Goal: Information Seeking & Learning: Find contact information

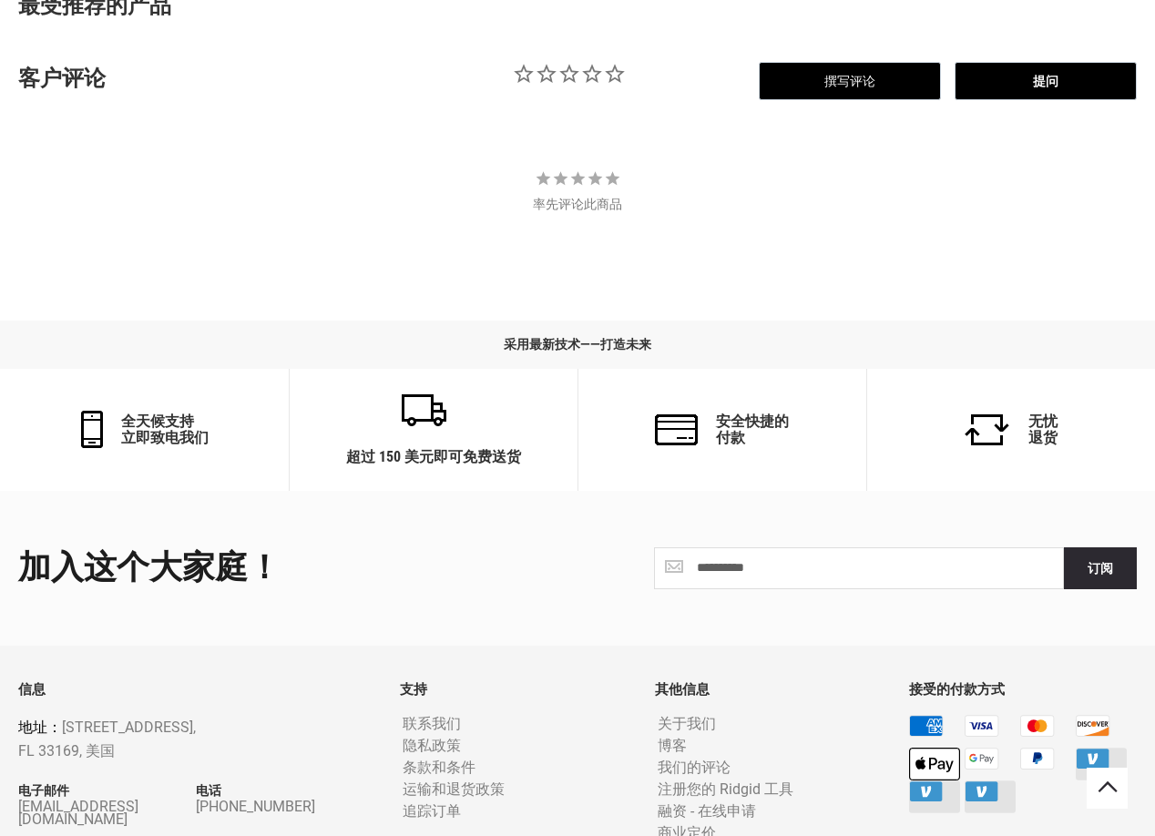
scroll to position [1483, 0]
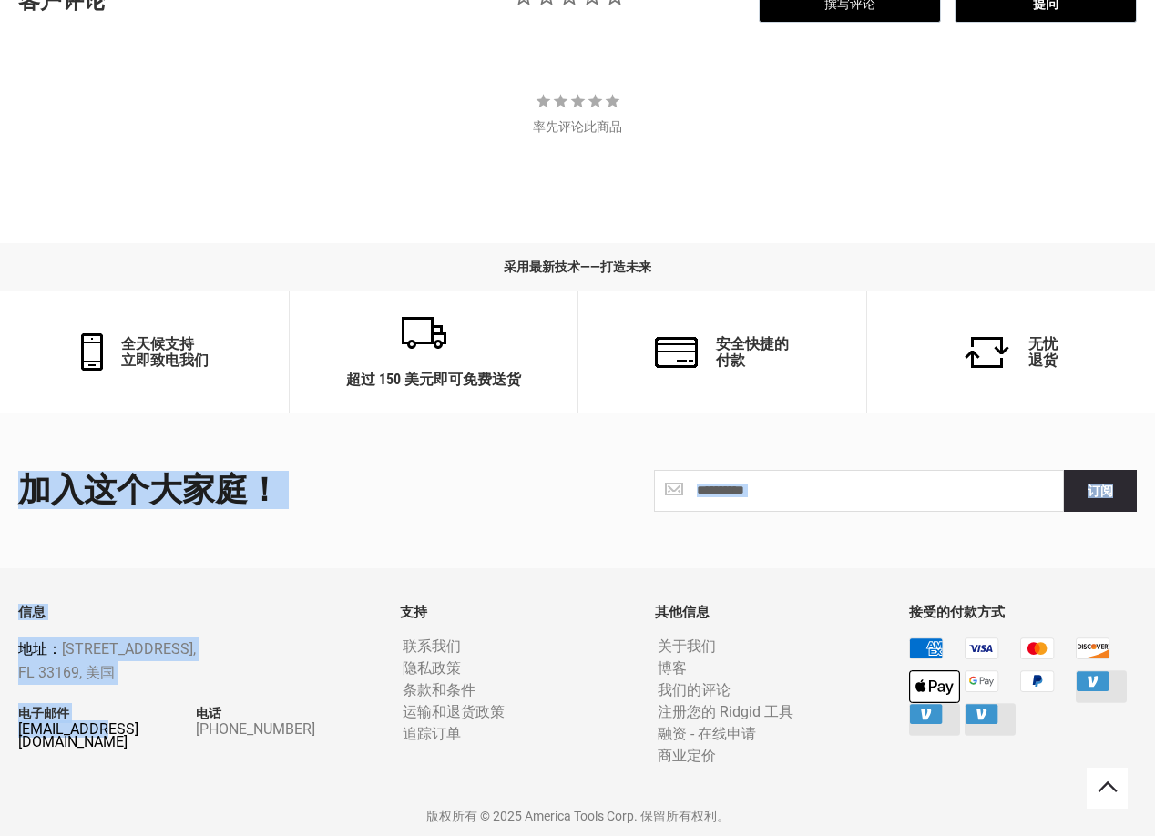
drag, startPoint x: 9, startPoint y: 722, endPoint x: 100, endPoint y: 732, distance: 91.6
click at [100, 732] on div "**********" at bounding box center [577, 624] width 1155 height 423
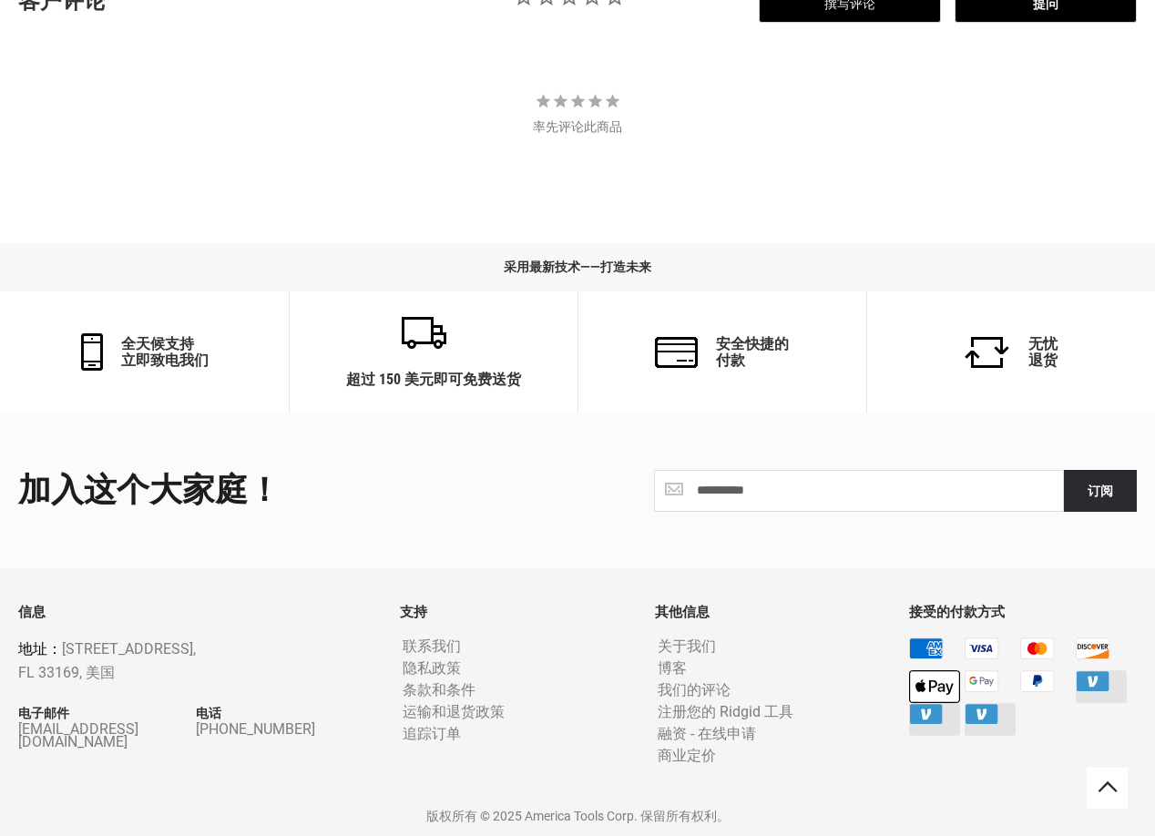
click at [134, 691] on div "信息 地址： [STREET_ADDRESS] 电子邮件 [EMAIL_ADDRESS][DOMAIN_NAME] 电话 [PHONE_NUMBER]" at bounding box center [196, 701] width 382 height 193
drag, startPoint x: 179, startPoint y: 736, endPoint x: 30, endPoint y: 739, distance: 149.4
click at [30, 739] on div "信息 地址： [STREET_ADDRESS] 电子邮件 [EMAIL_ADDRESS][DOMAIN_NAME] 电话 [PHONE_NUMBER]" at bounding box center [196, 701] width 382 height 193
drag, startPoint x: 16, startPoint y: 703, endPoint x: 38, endPoint y: 713, distance: 24.0
click at [38, 713] on div "信息 地址： [STREET_ADDRESS] 电子邮件 [EMAIL_ADDRESS][DOMAIN_NAME] 电话 [PHONE_NUMBER]" at bounding box center [196, 701] width 382 height 193
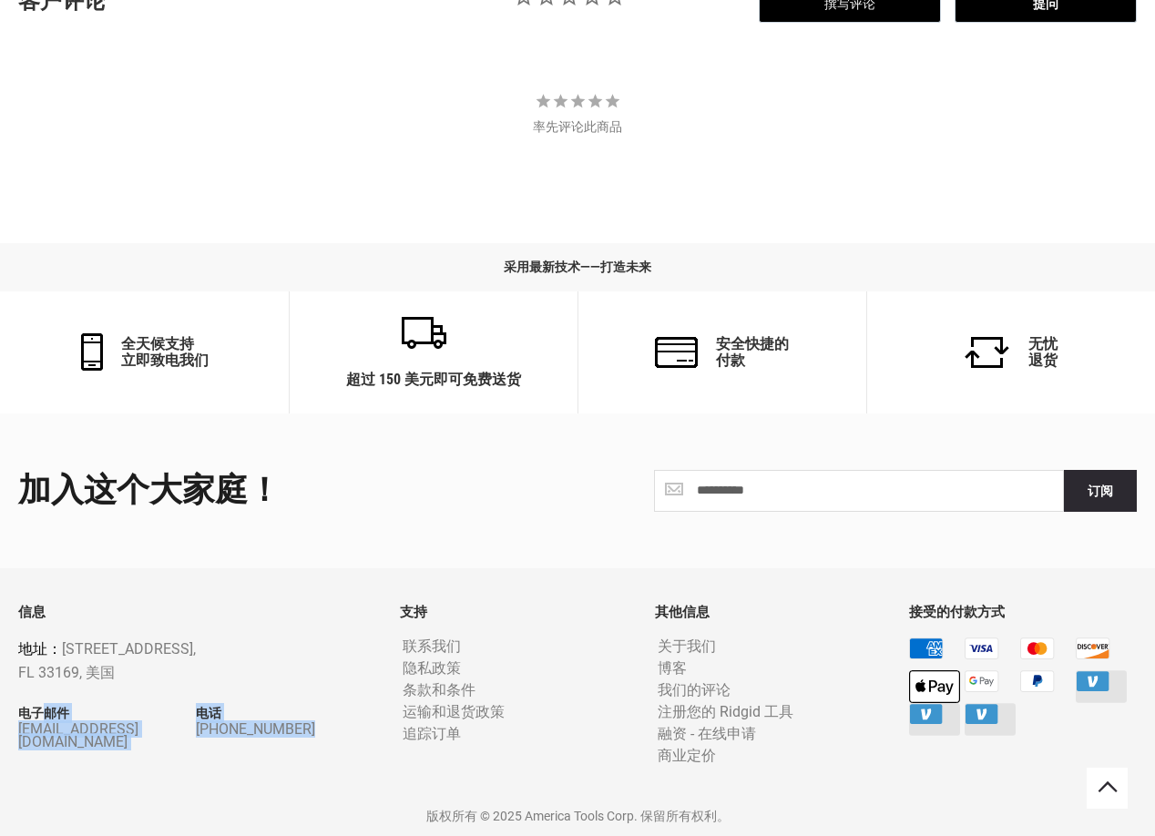
click at [109, 699] on div "信息 地址： [STREET_ADDRESS] 电子邮件 [EMAIL_ADDRESS][DOMAIN_NAME] 电话 [PHONE_NUMBER]" at bounding box center [196, 701] width 382 height 193
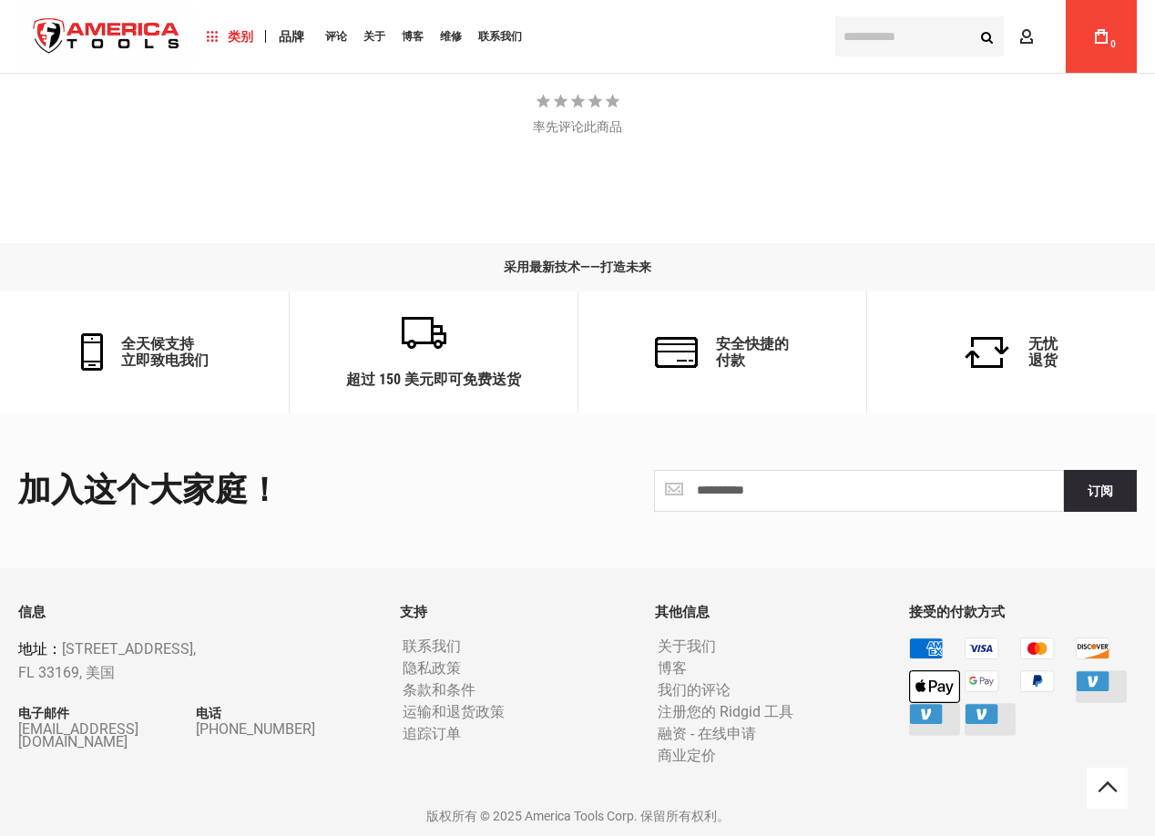
scroll to position [1483, 0]
drag, startPoint x: 13, startPoint y: 702, endPoint x: 20, endPoint y: 710, distance: 11.0
click at [20, 710] on div "信息 地址： [STREET_ADDRESS] 电子邮件 [EMAIL_ADDRESS][DOMAIN_NAME] 电话 [PHONE_NUMBER]" at bounding box center [196, 701] width 382 height 193
copy div "电子邮件 [EMAIL_ADDRESS][DOMAIN_NAME] 电话 [PHONE_NUMBER]"
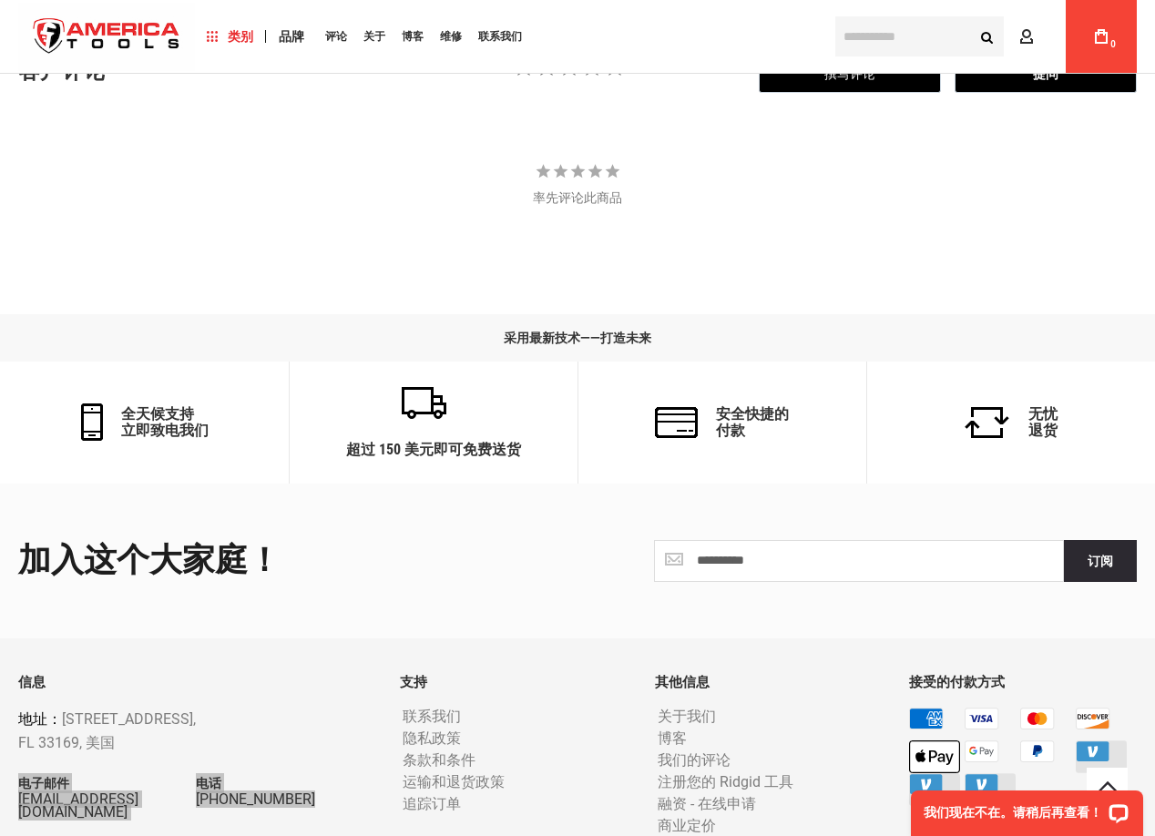
scroll to position [2196, 0]
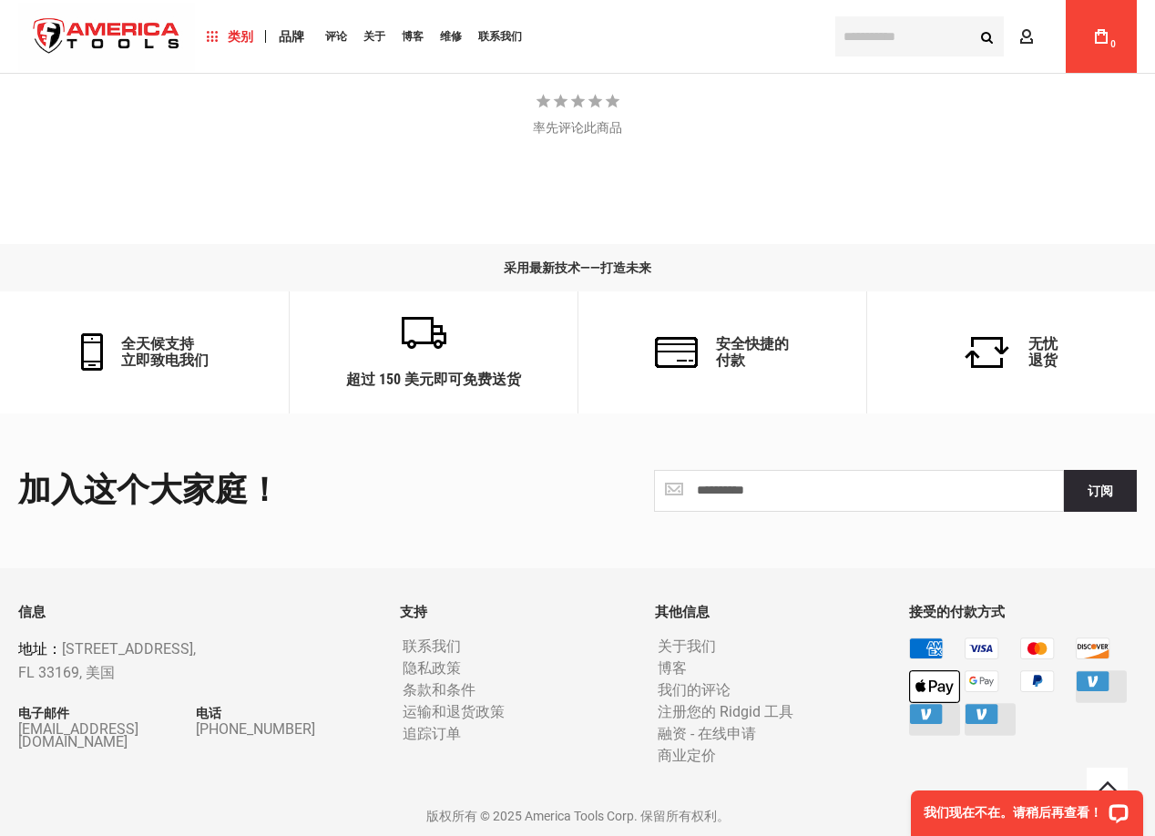
click at [409, 577] on div "**********" at bounding box center [577, 624] width 1155 height 423
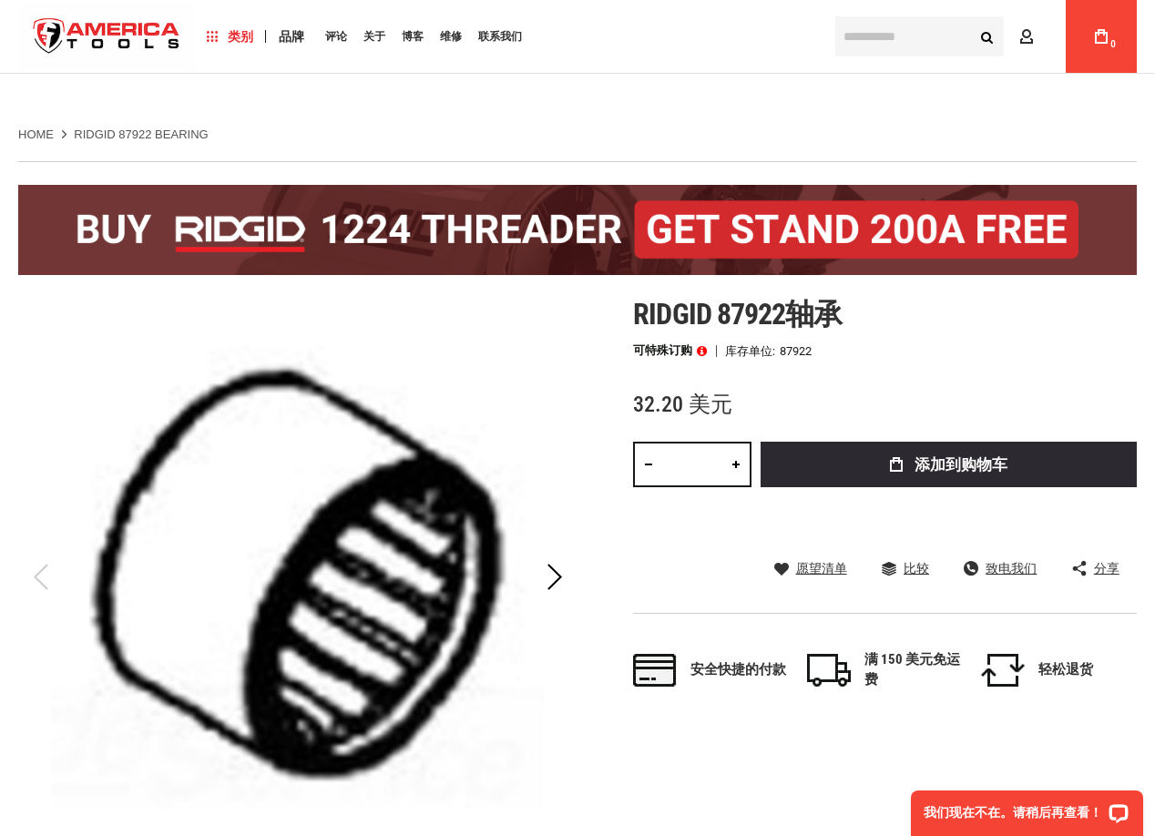
scroll to position [0, 0]
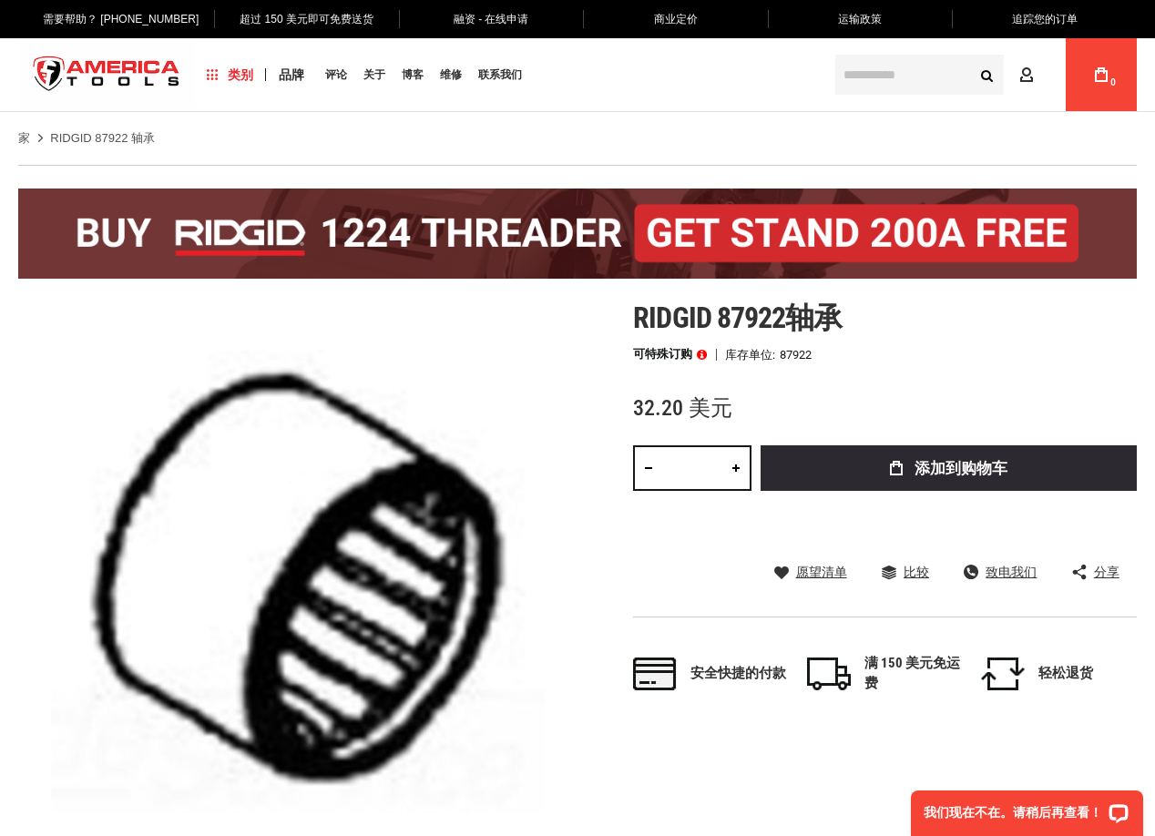
click at [890, 84] on input "text" at bounding box center [919, 75] width 168 height 40
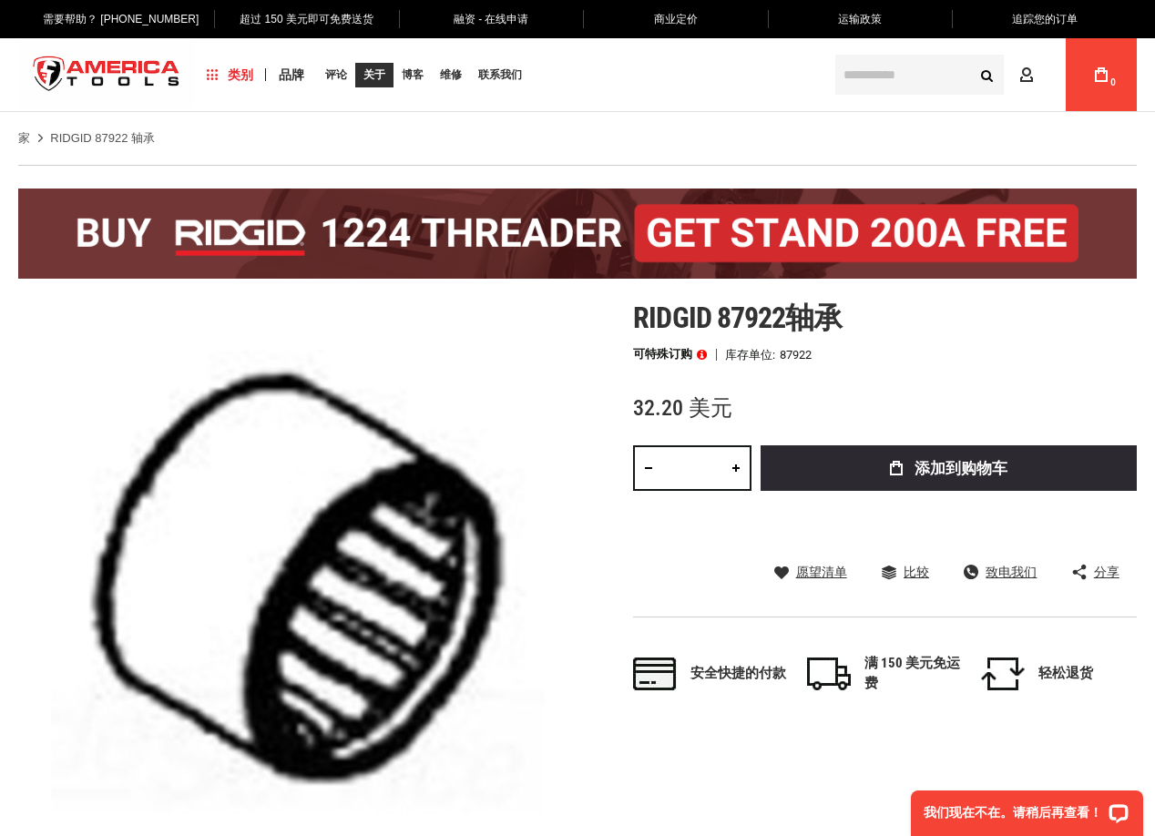
click at [371, 78] on font "关于" at bounding box center [374, 74] width 22 height 13
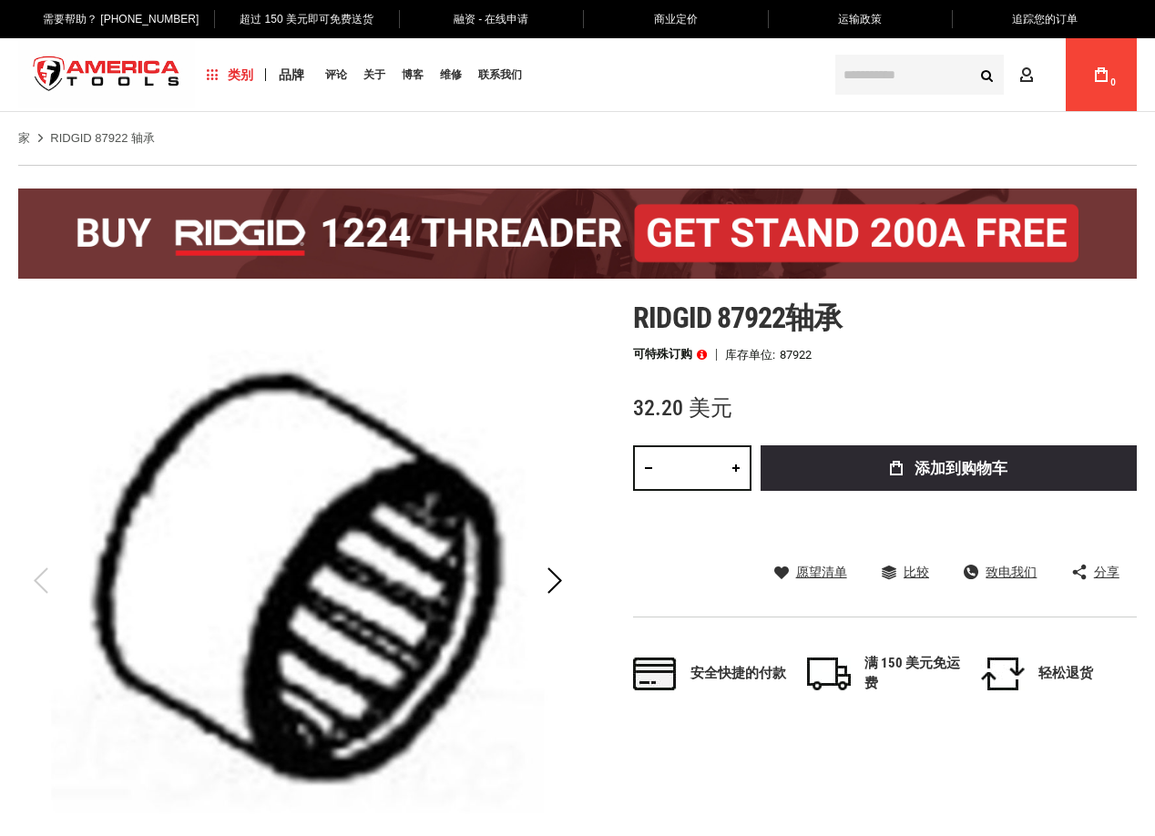
click at [869, 78] on input "text" at bounding box center [919, 75] width 168 height 40
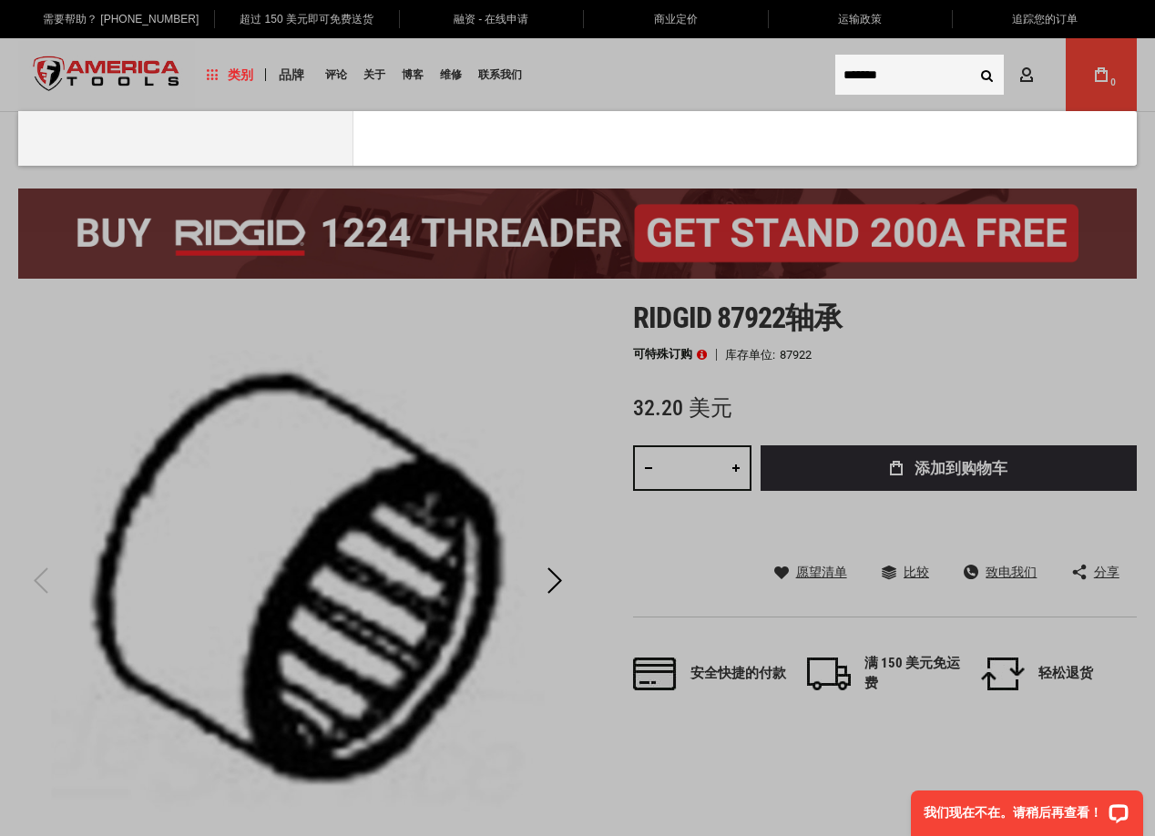
type input "*******"
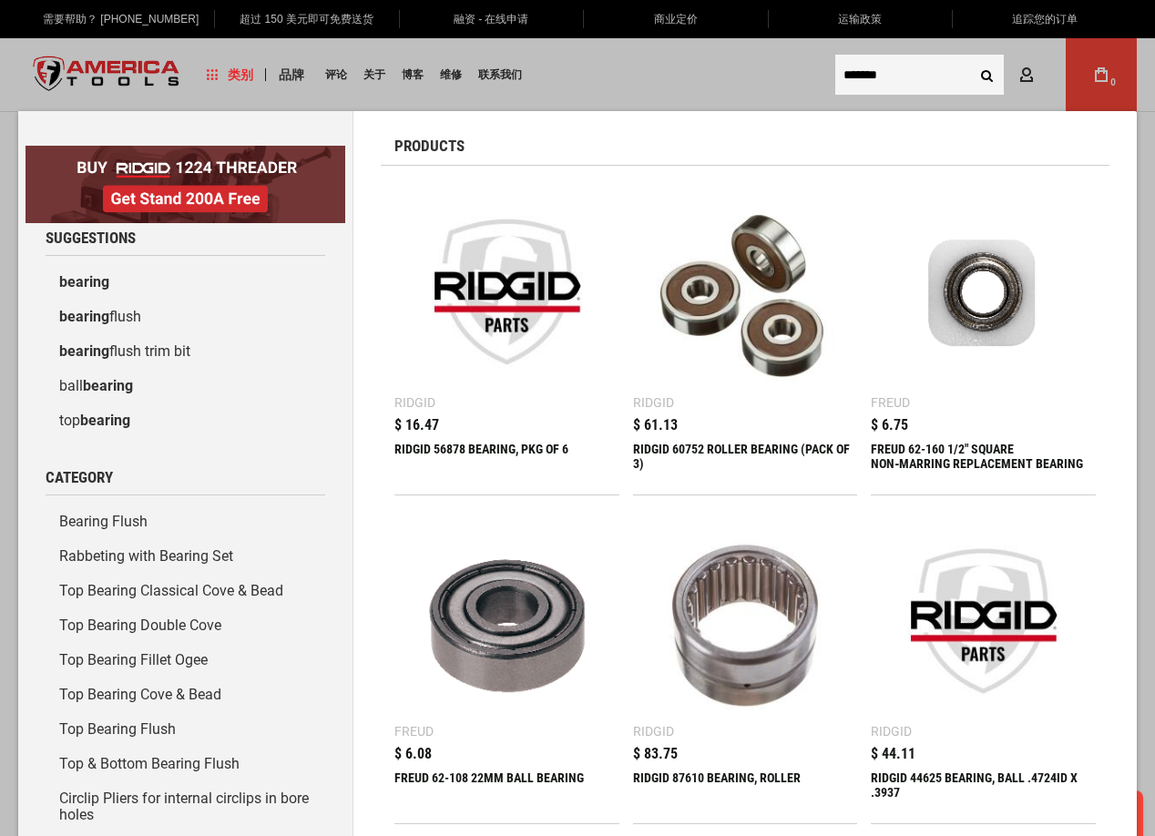
click at [987, 70] on button "Search" at bounding box center [986, 74] width 35 height 35
